Goal: Transaction & Acquisition: Purchase product/service

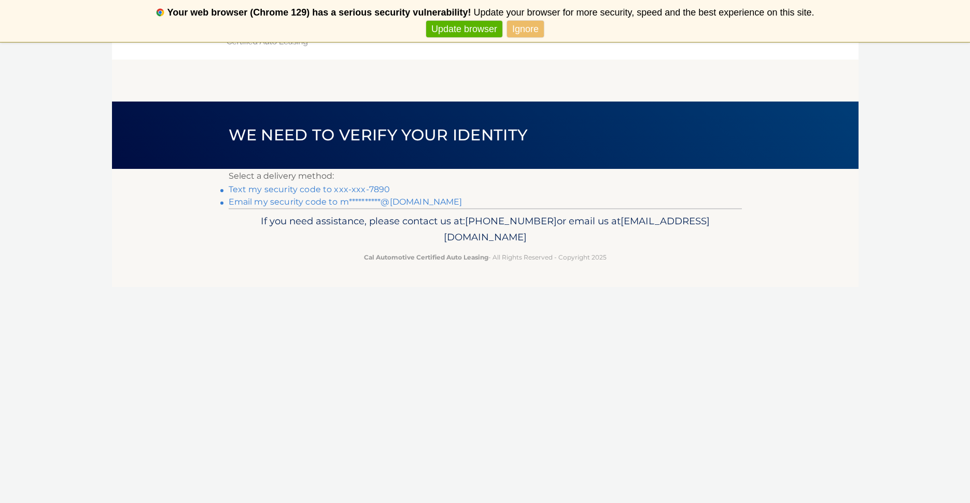
click at [301, 188] on link "Text my security code to xxx-xxx-7890" at bounding box center [310, 190] width 162 height 10
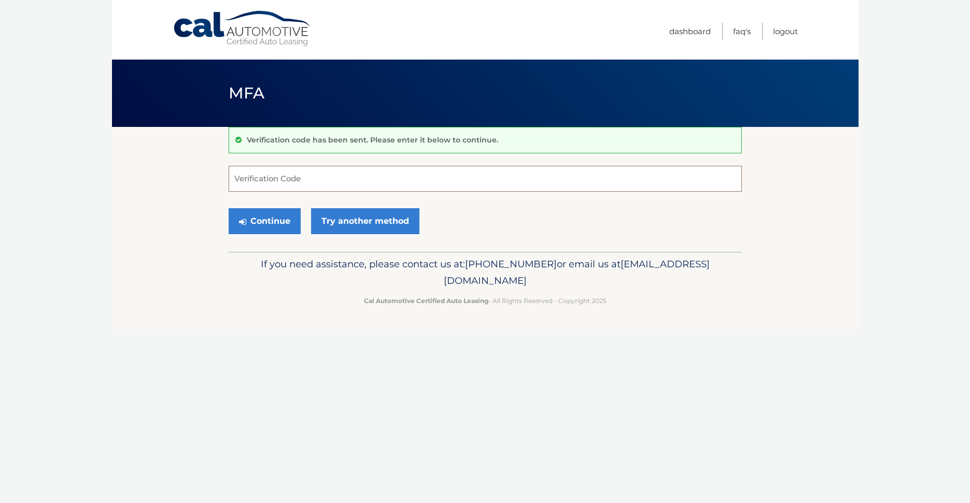
click at [272, 176] on input "Verification Code" at bounding box center [485, 179] width 513 height 26
click at [235, 174] on input "Verification Code" at bounding box center [485, 179] width 513 height 26
click at [275, 177] on input "Verification Code" at bounding box center [485, 179] width 513 height 26
paste input "016549"
type input "016549"
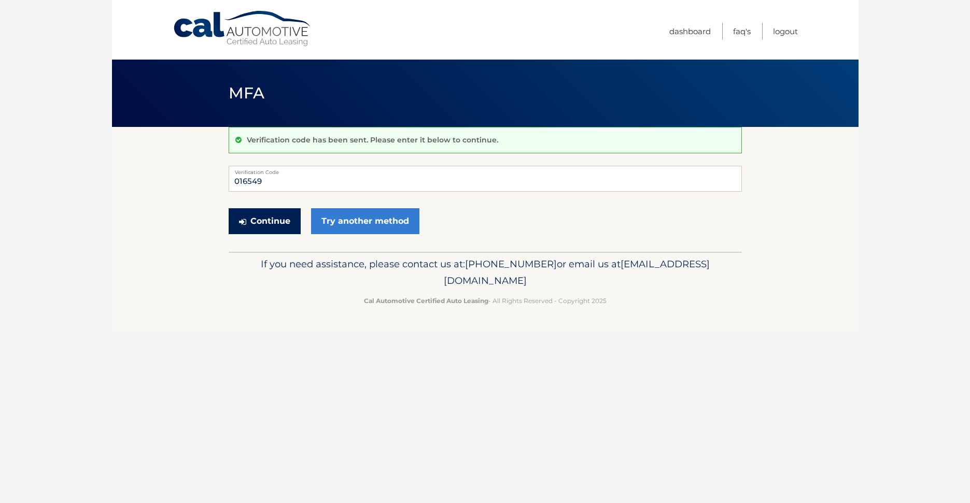
click at [278, 220] on button "Continue" at bounding box center [265, 221] width 72 height 26
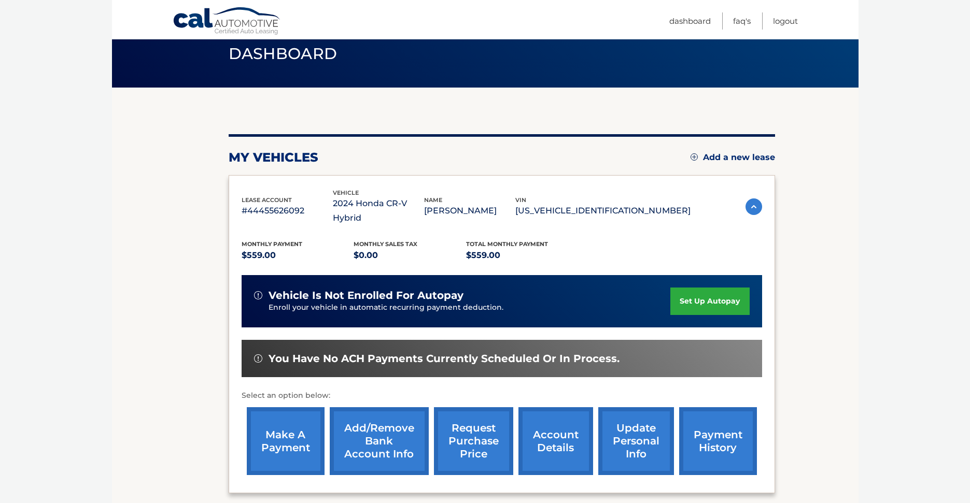
scroll to position [62, 0]
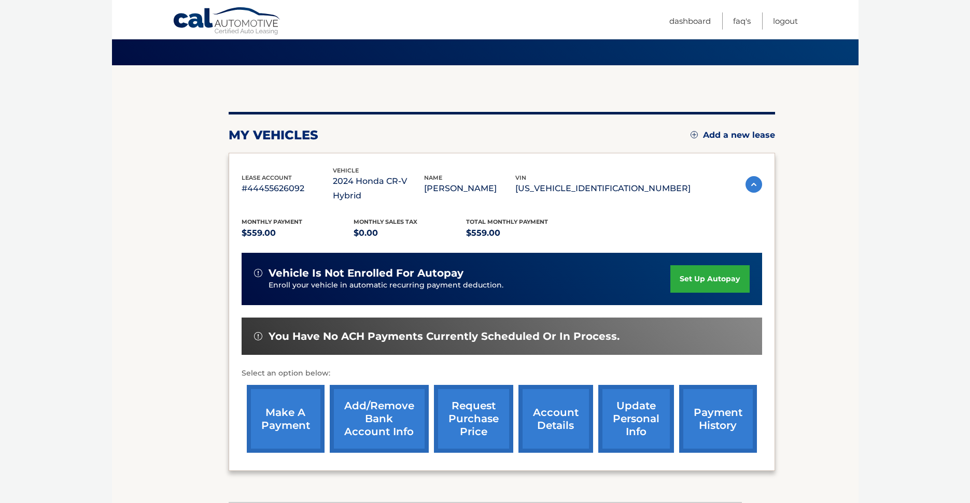
click at [295, 412] on link "make a payment" at bounding box center [286, 419] width 78 height 68
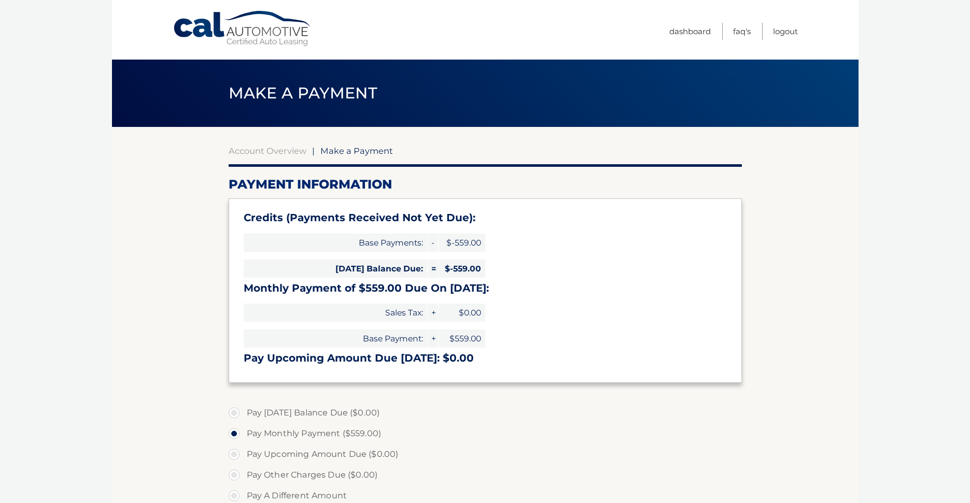
select select "NGZkMTRjMTktNmQ0MS00YmNjLTlkOTYtZGJlZWZiODI1MjZi"
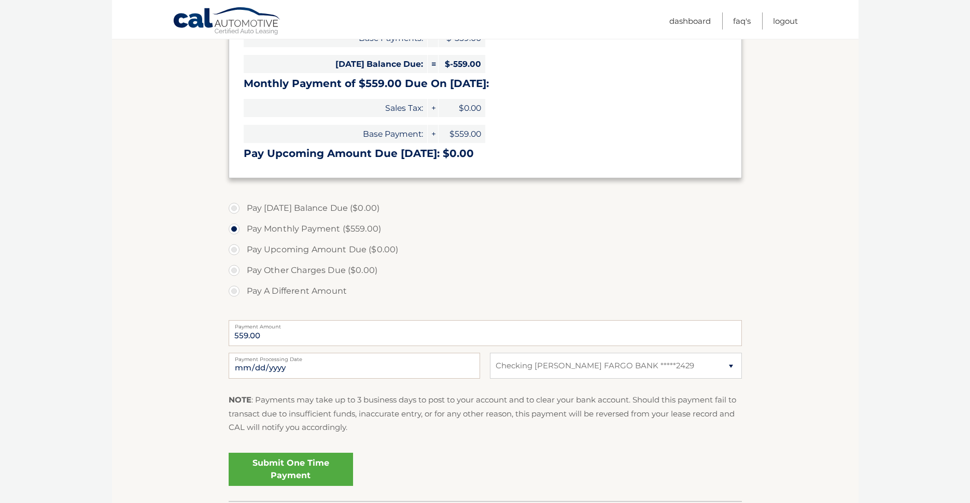
scroll to position [207, 0]
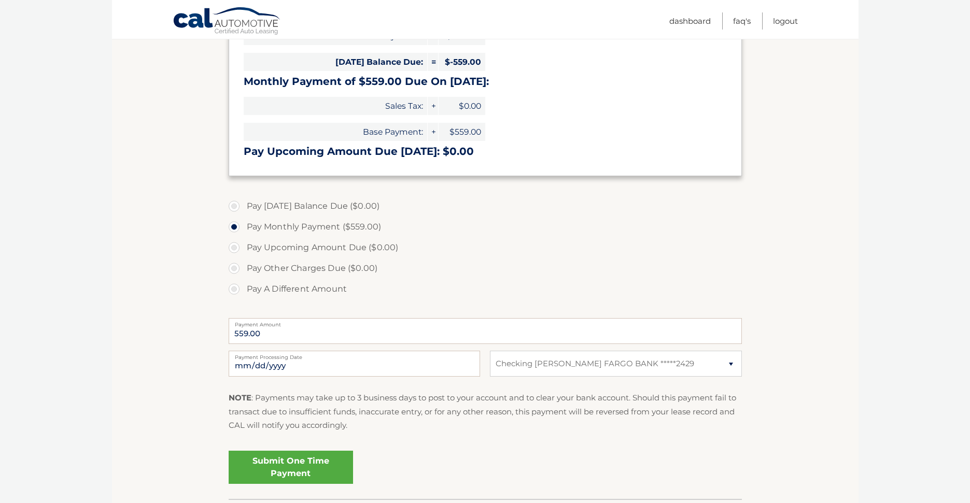
click at [276, 473] on link "Submit One Time Payment" at bounding box center [291, 467] width 124 height 33
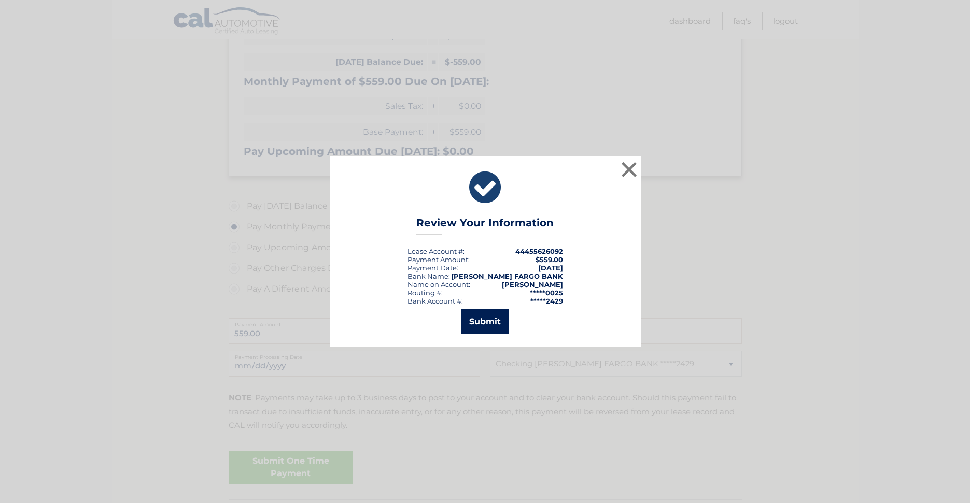
click at [491, 322] on button "Submit" at bounding box center [485, 322] width 48 height 25
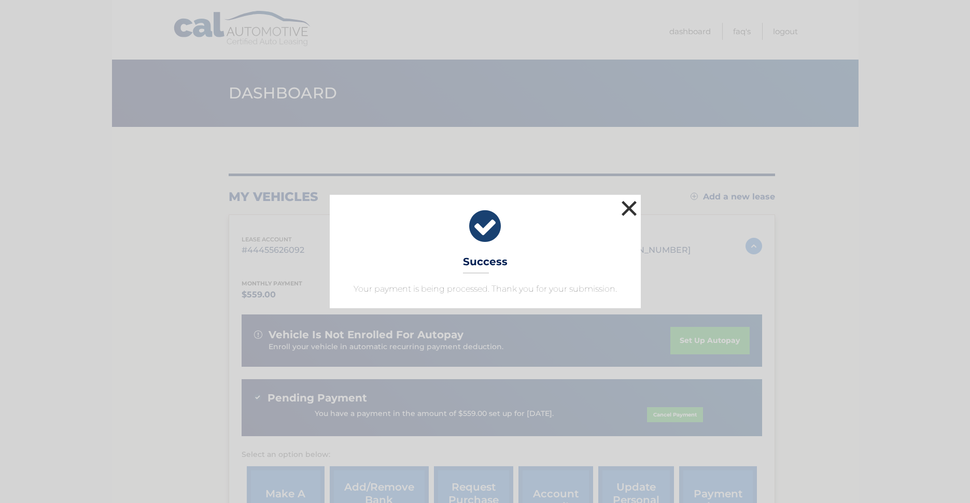
click at [631, 207] on button "×" at bounding box center [629, 208] width 21 height 21
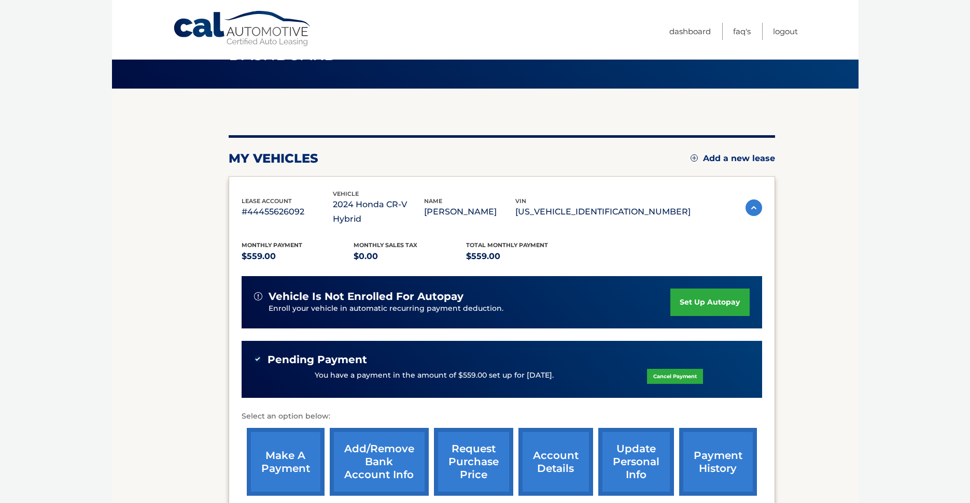
scroll to position [39, 0]
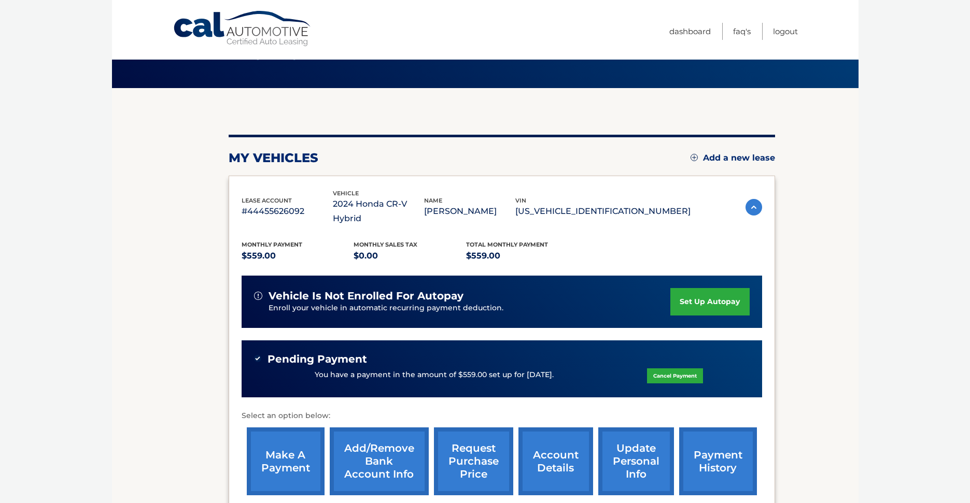
click at [478, 445] on link "request purchase price" at bounding box center [473, 462] width 79 height 68
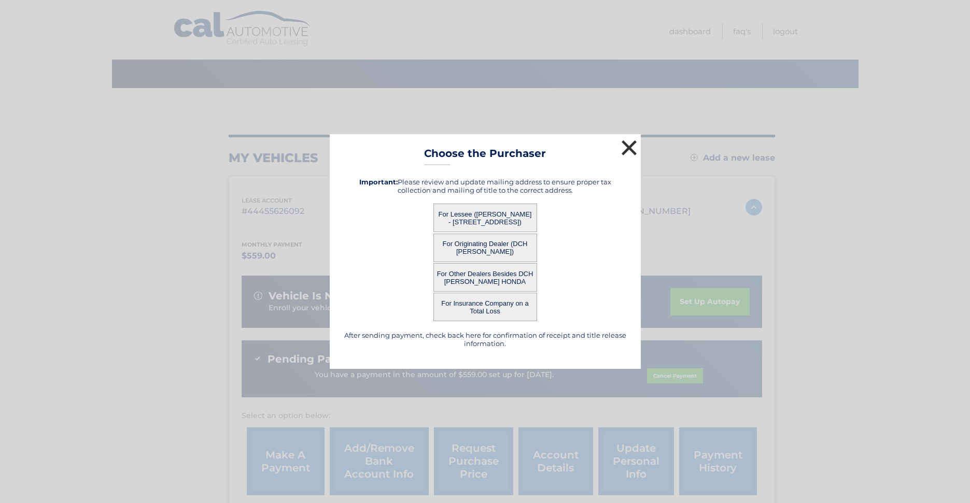
click at [630, 146] on button "×" at bounding box center [629, 147] width 21 height 21
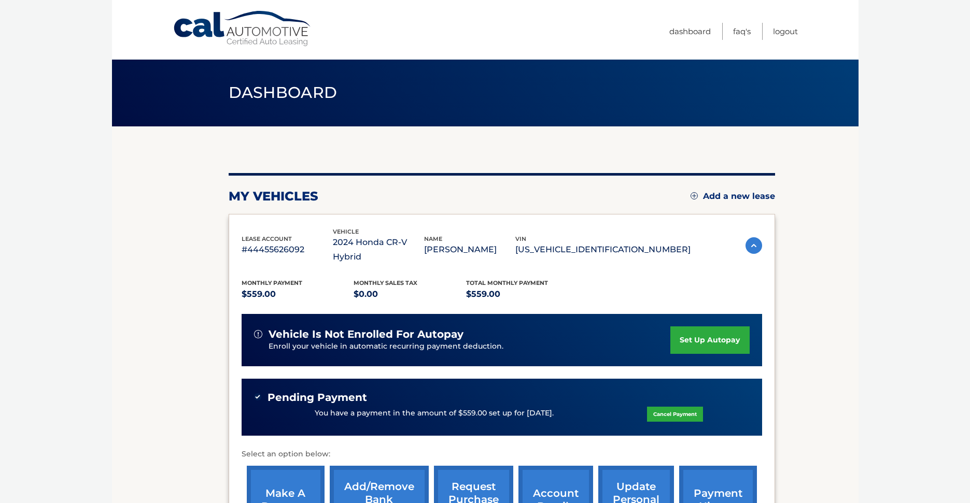
scroll to position [0, 0]
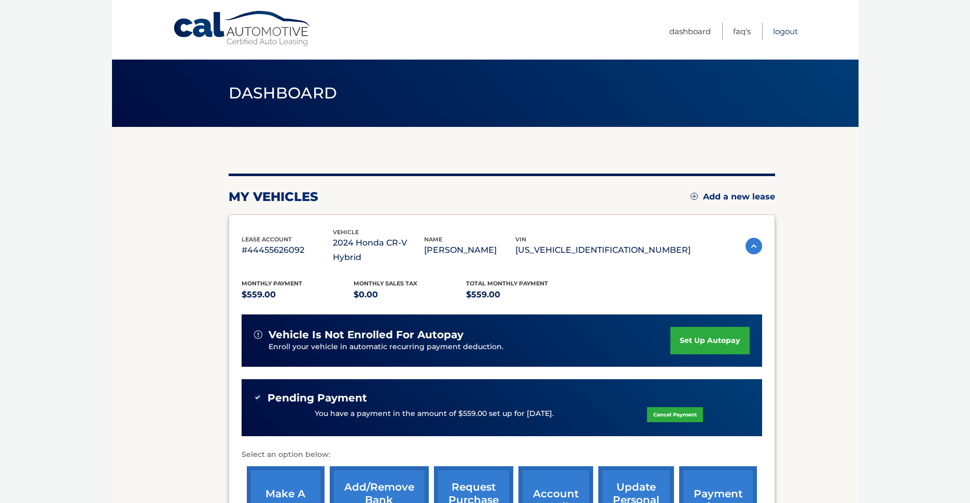
click at [785, 28] on link "Logout" at bounding box center [785, 31] width 25 height 17
